Goal: Check status: Check status

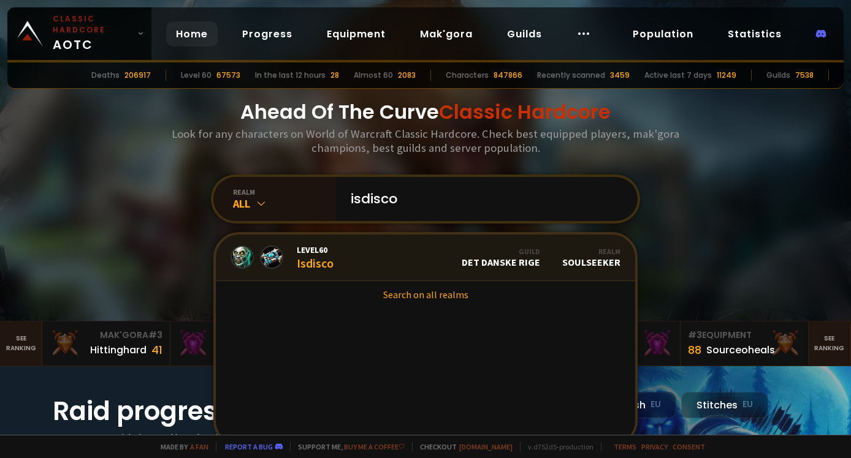
type input "isdisco"
click at [366, 254] on link "Level 60 Isdisco Guild Det Danske Rige Realm Soulseeker" at bounding box center [425, 258] width 419 height 47
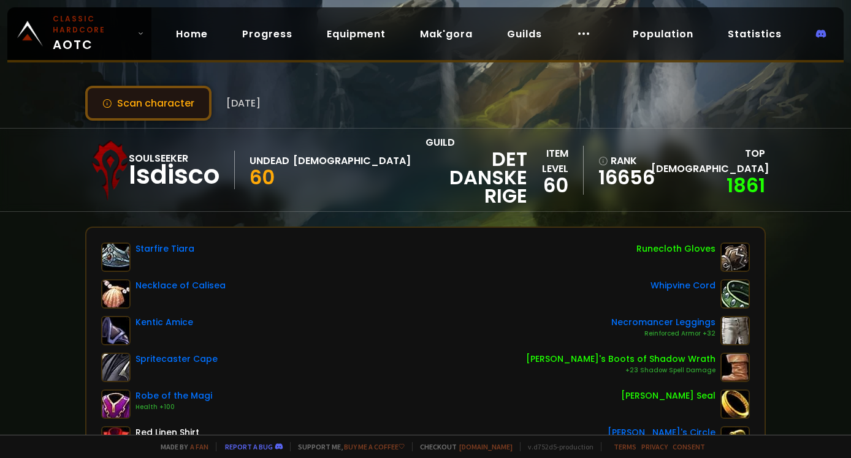
click at [152, 103] on button "Scan character" at bounding box center [148, 103] width 126 height 35
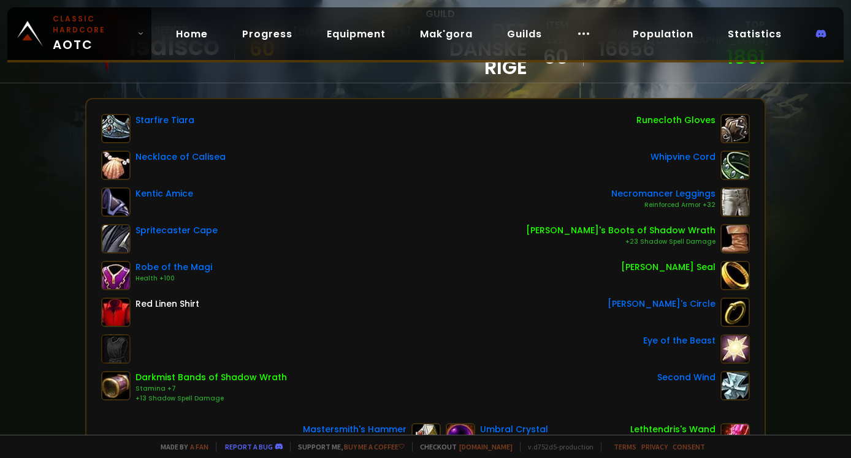
scroll to position [416, 0]
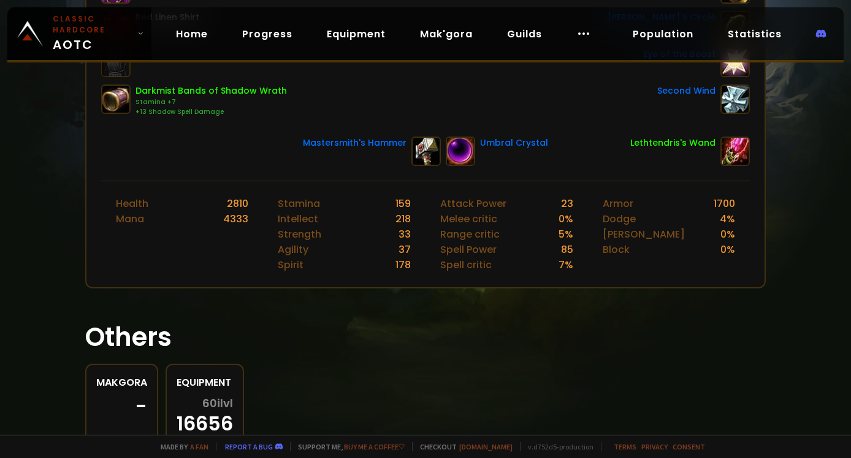
click at [70, 229] on div "Scan character [DATE] Soulseeker Isdisco Undead Priest 60 guild Det Danske Rige…" at bounding box center [425, 217] width 851 height 435
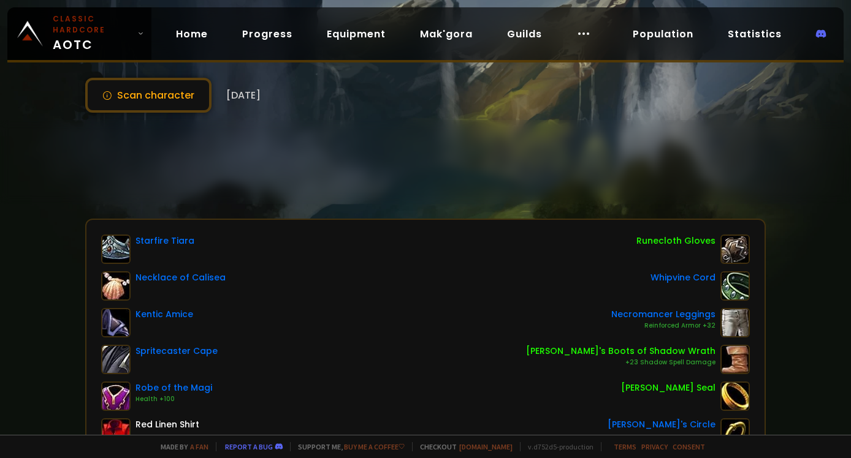
scroll to position [0, 0]
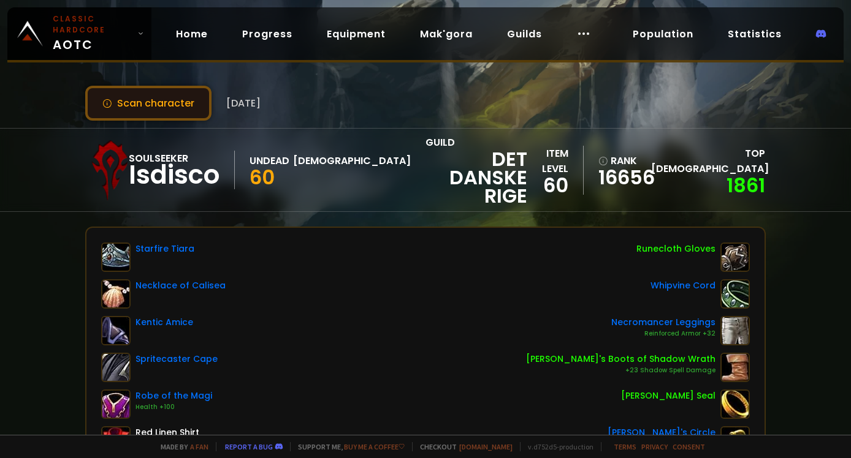
click at [173, 112] on button "Scan character" at bounding box center [148, 103] width 126 height 35
